Goal: Task Accomplishment & Management: Use online tool/utility

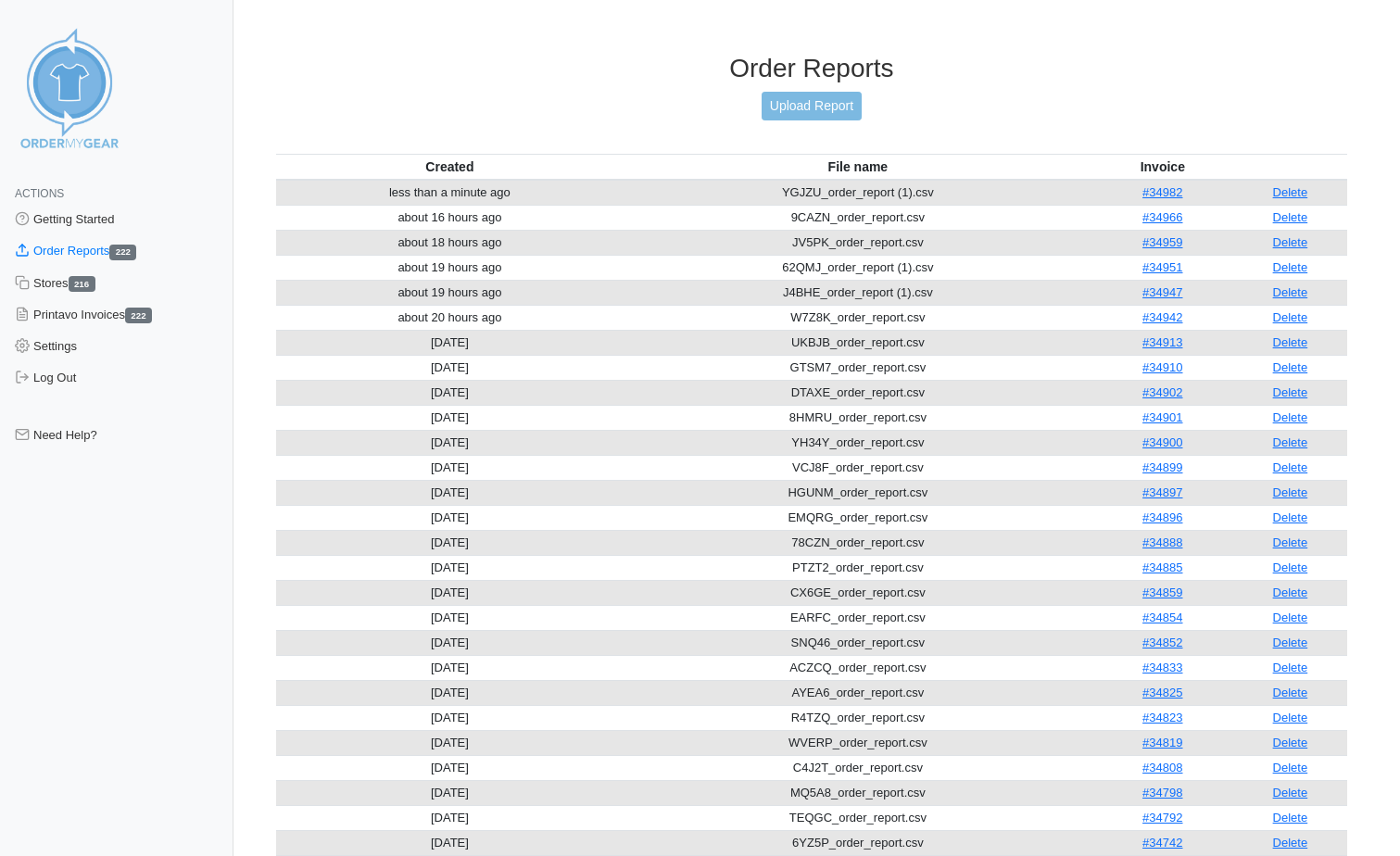
scroll to position [1440, 0]
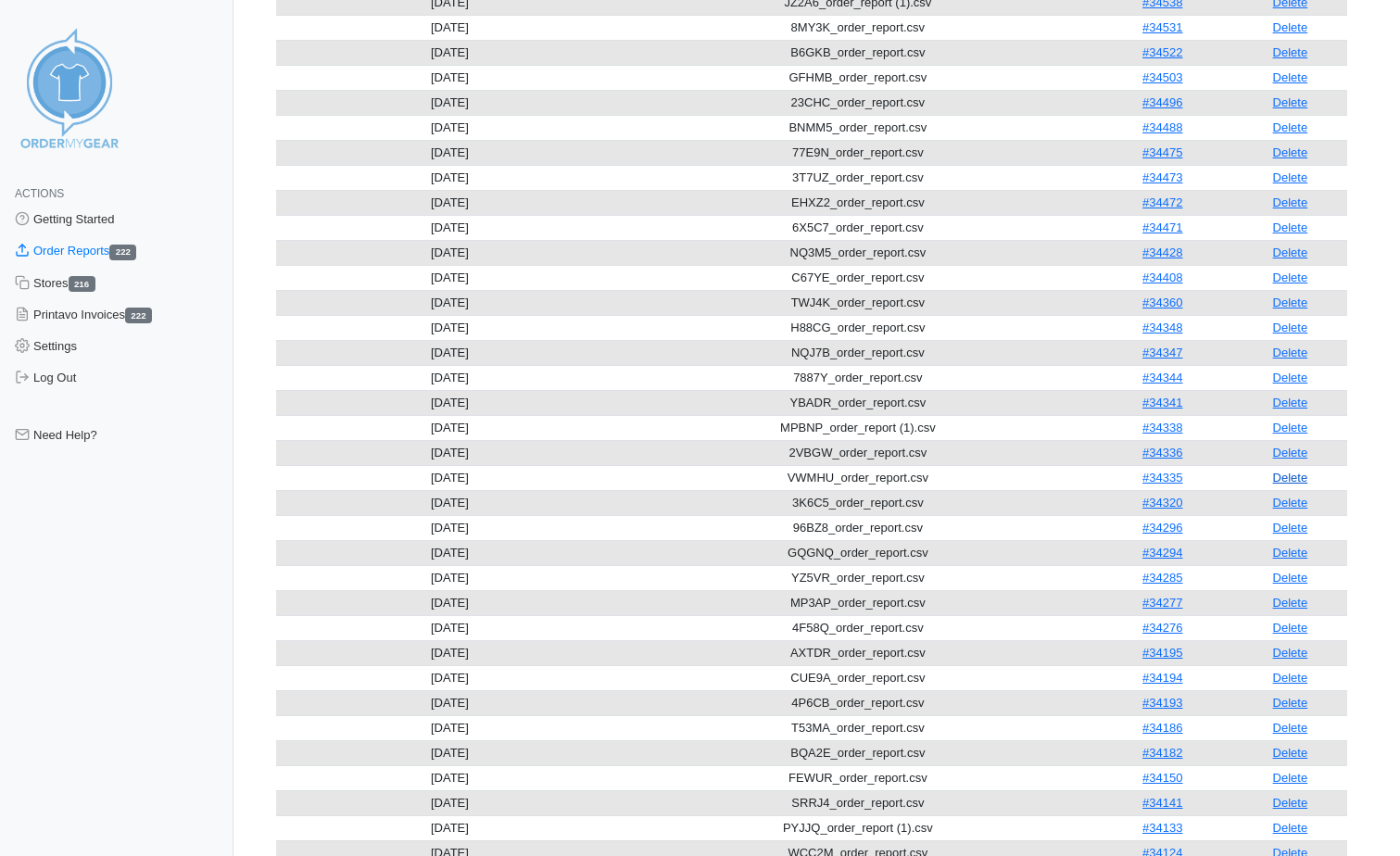
click at [1302, 476] on link "Delete" at bounding box center [1290, 477] width 35 height 14
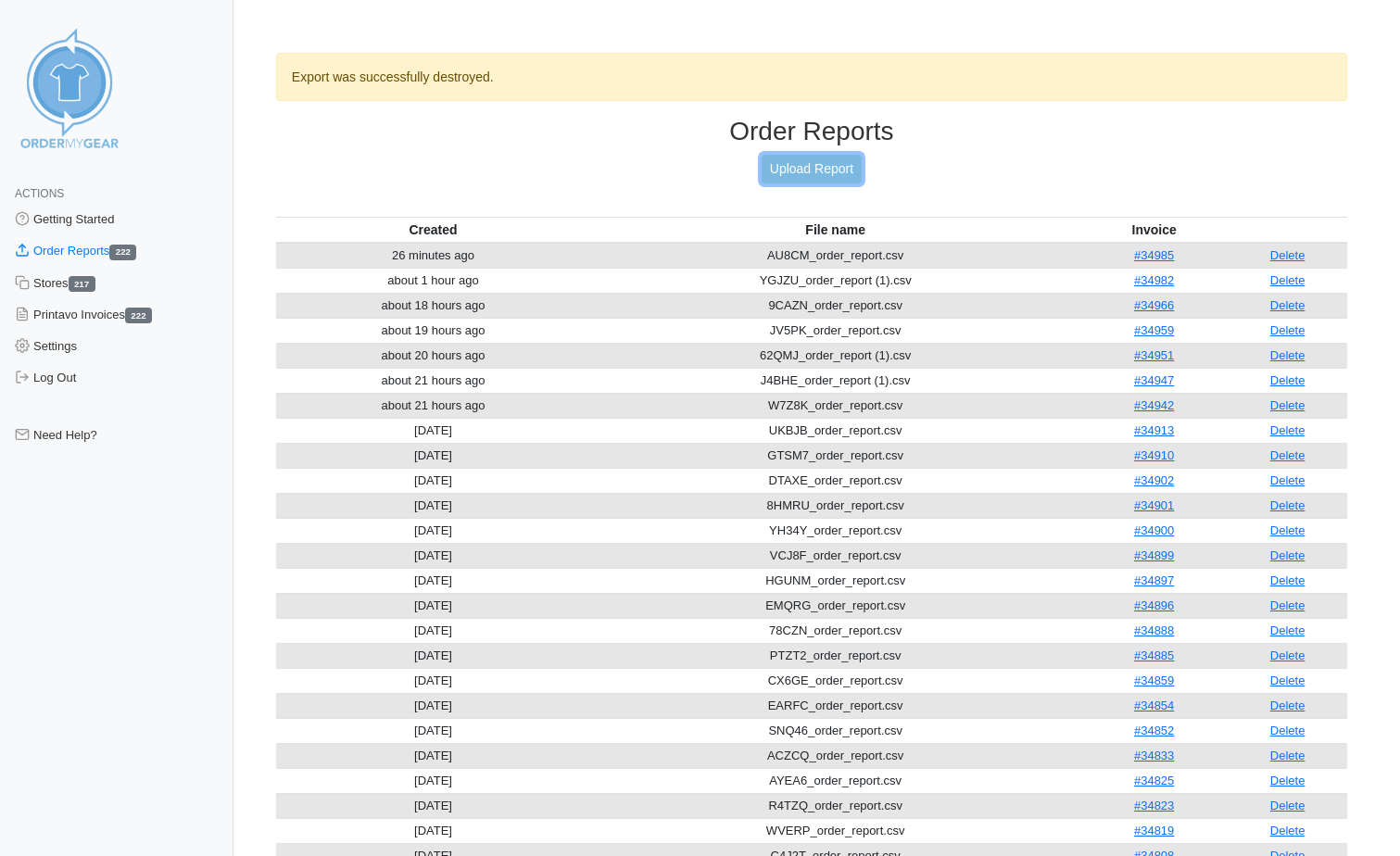
click at [831, 160] on link "Upload Report" at bounding box center [810, 169] width 100 height 29
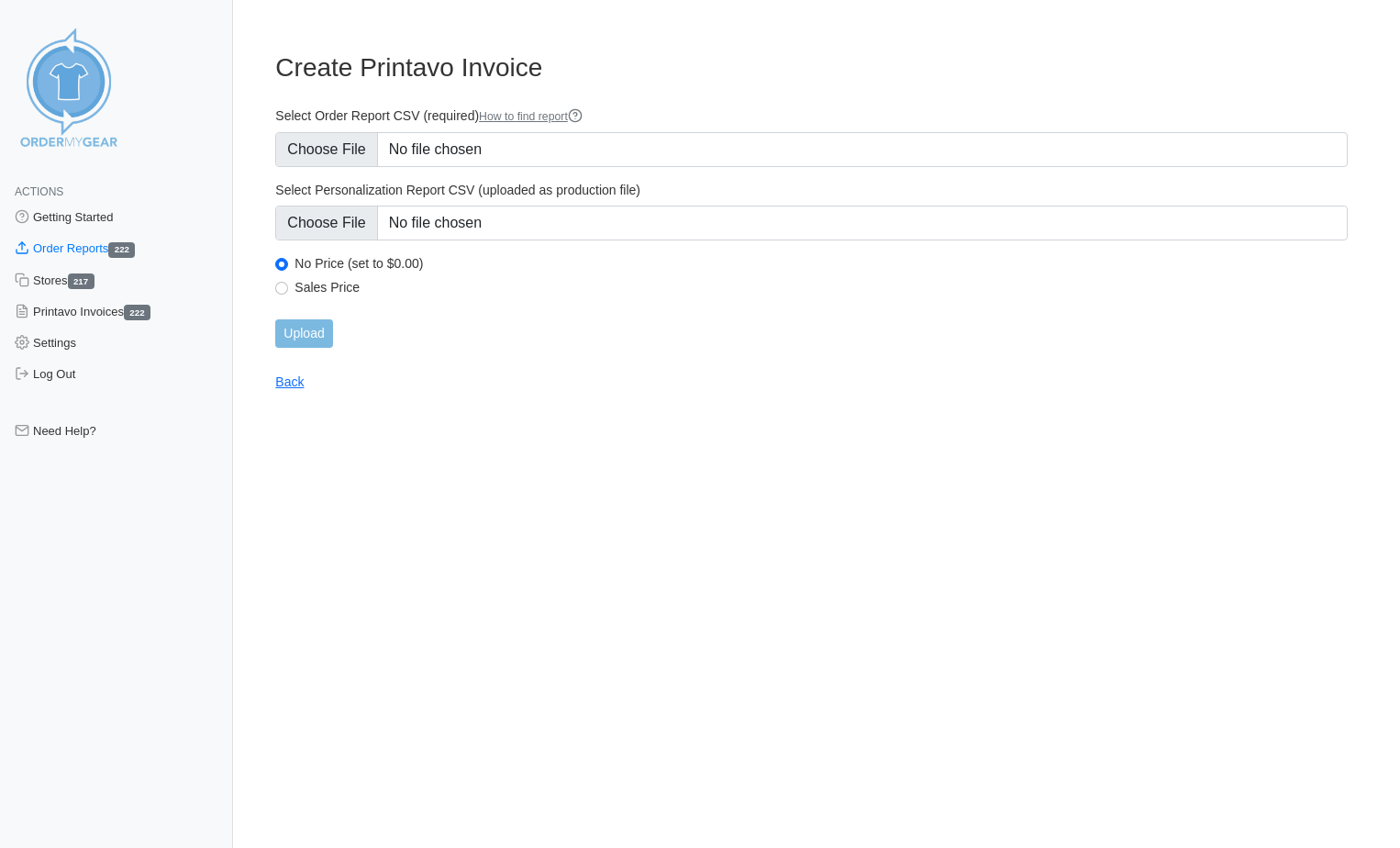
type input "C:\fakepath\VWMHU_order_report (1).csv"
click at [322, 332] on input "Upload" at bounding box center [303, 333] width 57 height 29
